Goal: Check status: Check status

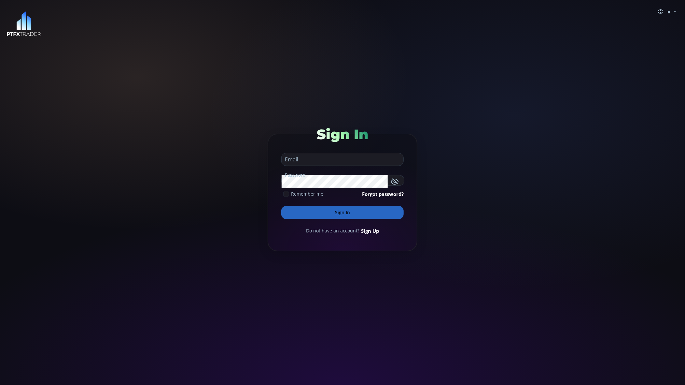
type input "**********"
click at [348, 212] on button "Sign In" at bounding box center [342, 212] width 122 height 13
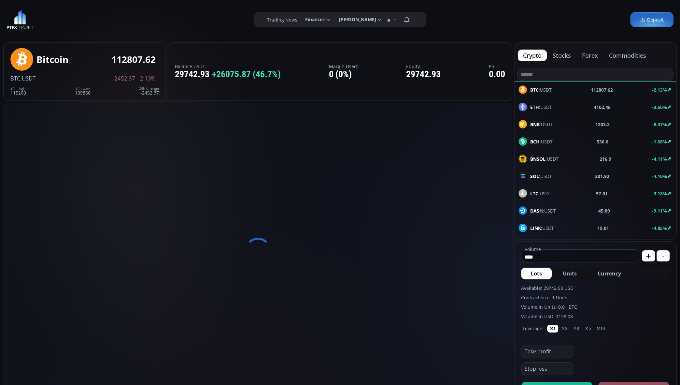
type input "********"
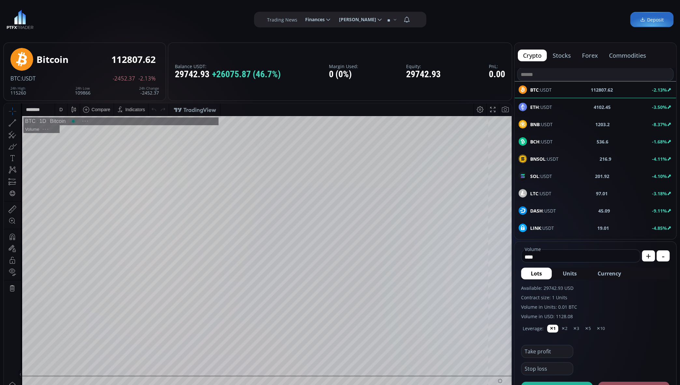
scroll to position [87, 0]
click at [326, 21] on icon at bounding box center [328, 20] width 6 height 6
click at [300, 21] on input "********" at bounding box center [300, 19] width 0 height 7
click at [310, 59] on link "History" at bounding box center [317, 61] width 32 height 10
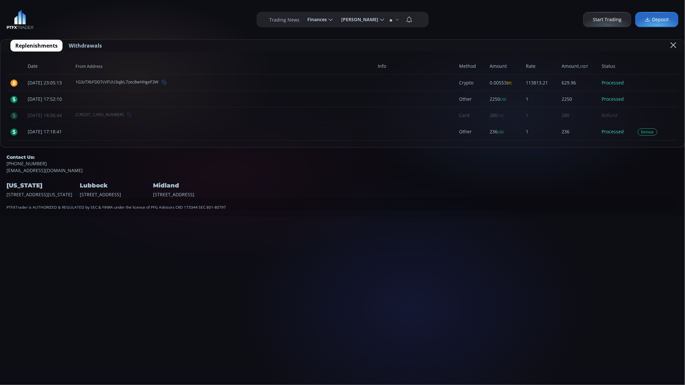
click at [597, 19] on span "Start Trading" at bounding box center [607, 19] width 29 height 7
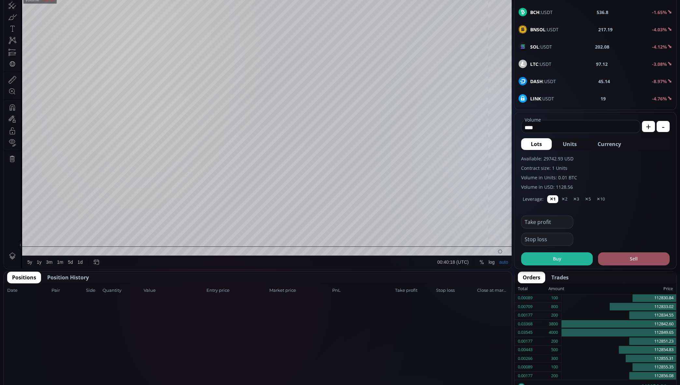
scroll to position [130, 0]
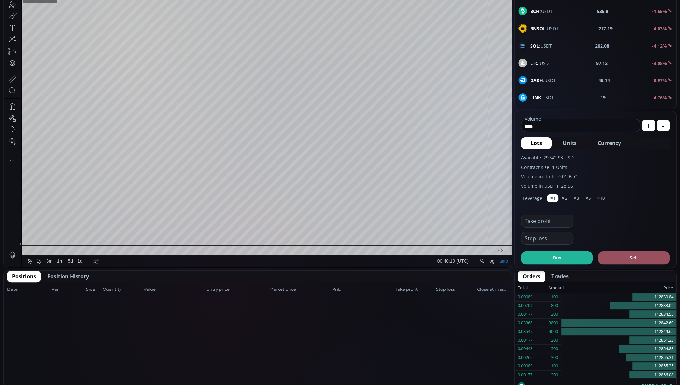
click at [77, 275] on span "Position History" at bounding box center [68, 276] width 42 height 8
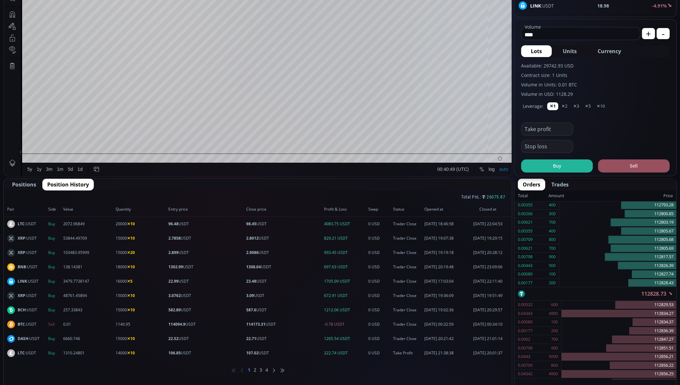
scroll to position [222, 0]
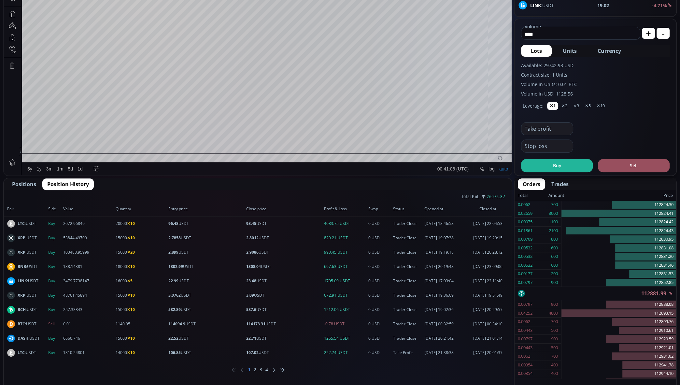
click at [255, 367] on li "2" at bounding box center [255, 369] width 3 height 7
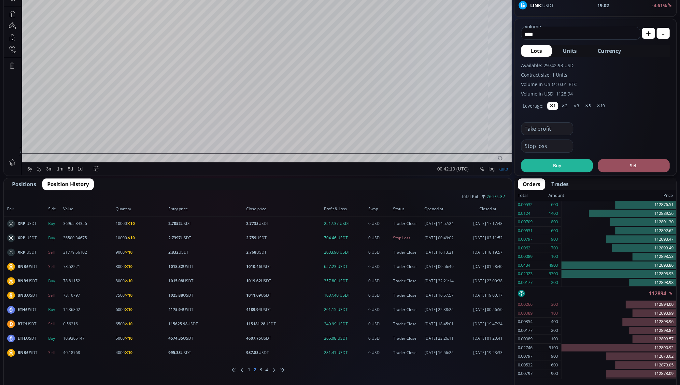
click at [262, 370] on li "3" at bounding box center [260, 369] width 3 height 7
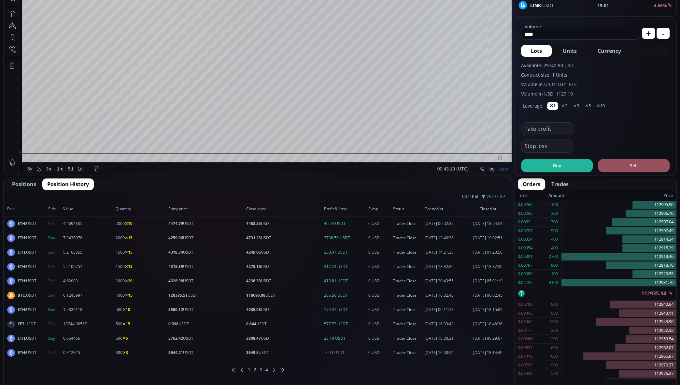
click at [267, 370] on li "4" at bounding box center [266, 369] width 3 height 7
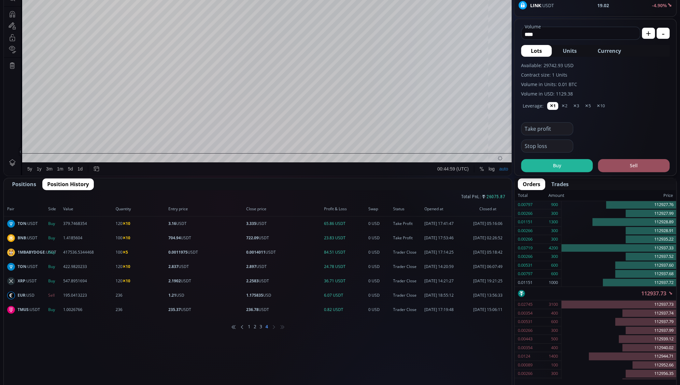
click at [249, 328] on li "1" at bounding box center [249, 326] width 3 height 7
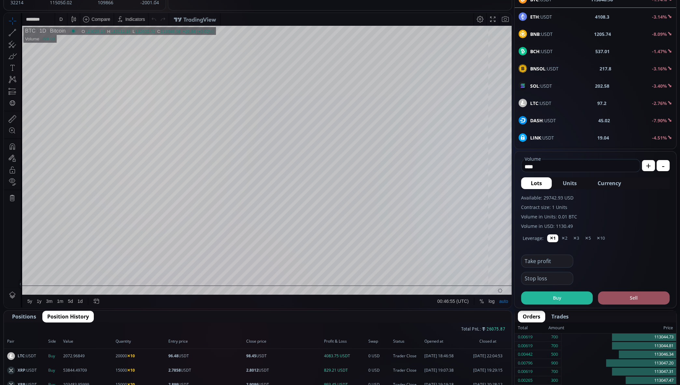
scroll to position [0, 0]
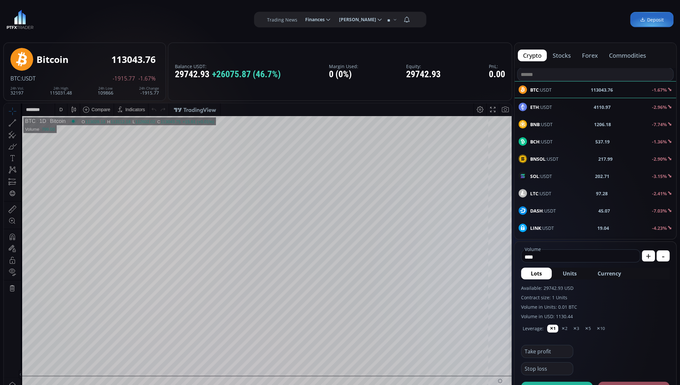
click at [326, 21] on icon at bounding box center [328, 20] width 6 height 6
click at [300, 21] on input "********" at bounding box center [300, 19] width 0 height 7
click at [307, 59] on link "History" at bounding box center [317, 61] width 32 height 10
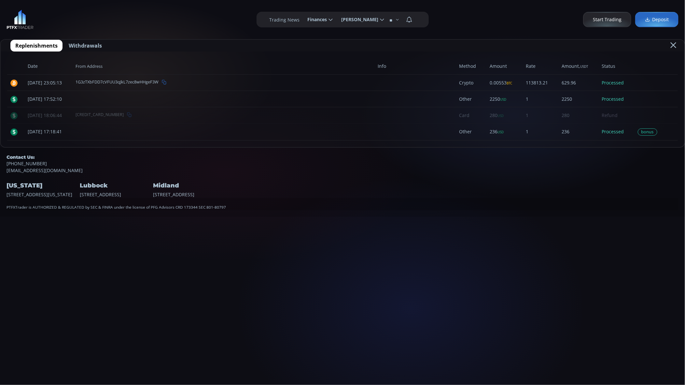
click at [602, 19] on span "Start Trading" at bounding box center [607, 19] width 29 height 7
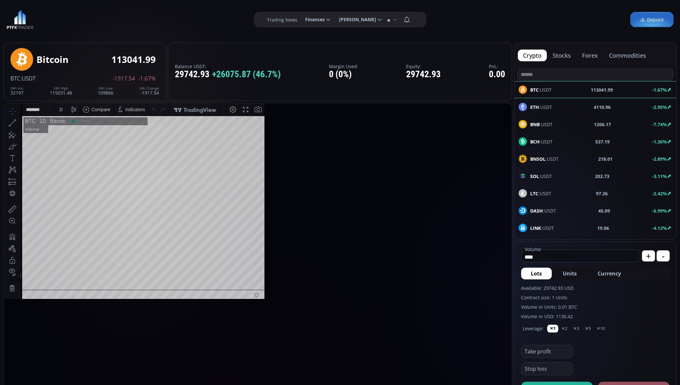
scroll to position [87, 0]
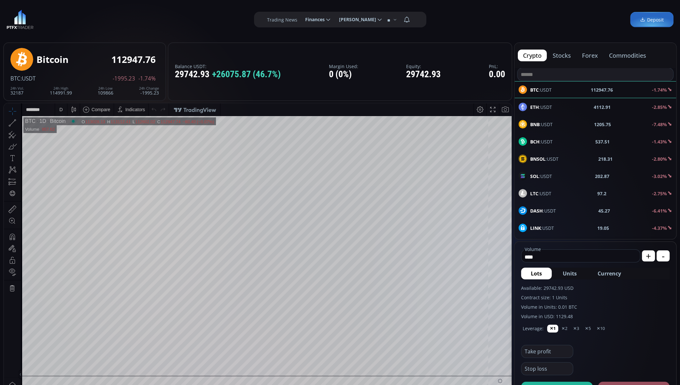
scroll to position [87, 0]
